Goal: Information Seeking & Learning: Check status

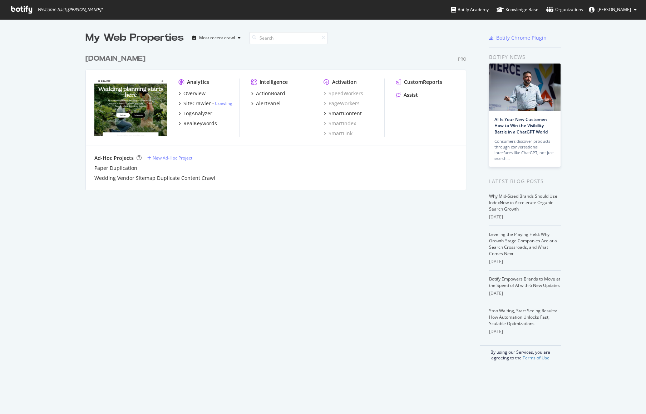
scroll to position [145, 386]
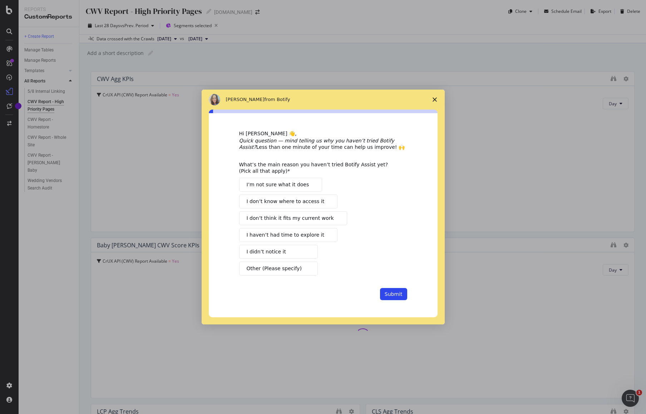
click at [437, 99] on span "Close survey" at bounding box center [434, 100] width 20 height 20
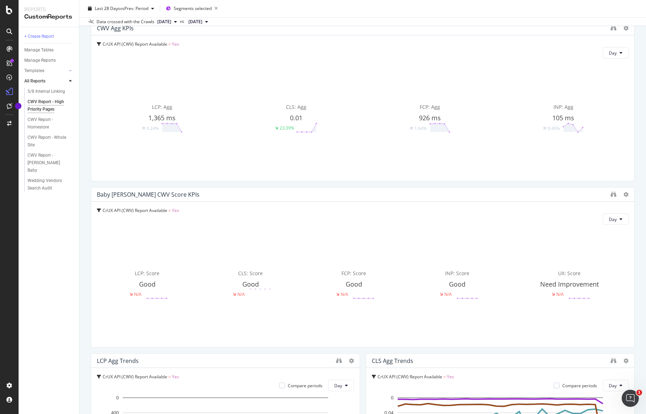
scroll to position [46, 0]
